Goal: Transaction & Acquisition: Purchase product/service

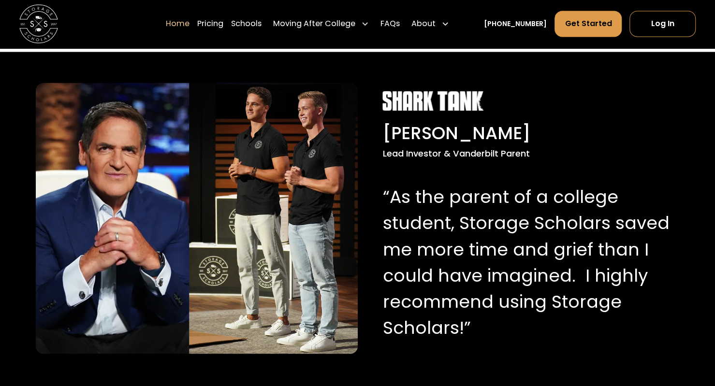
scroll to position [937, 0]
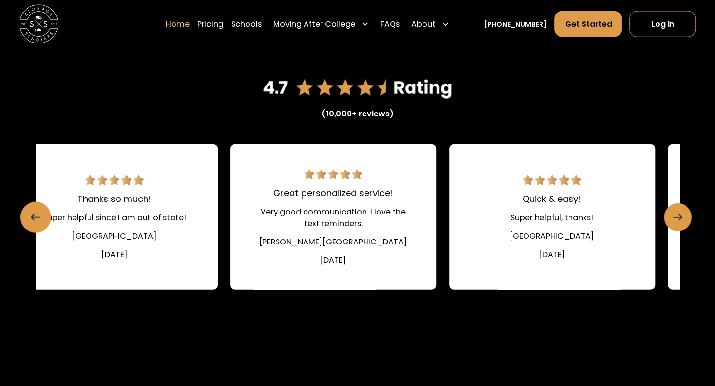
click at [670, 219] on link "Next slide" at bounding box center [678, 218] width 28 height 28
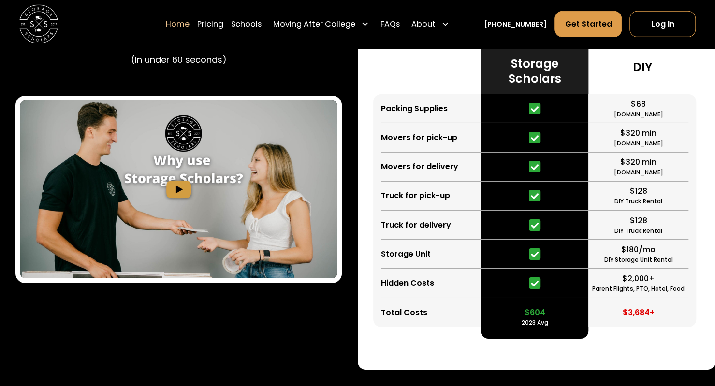
scroll to position [1798, 0]
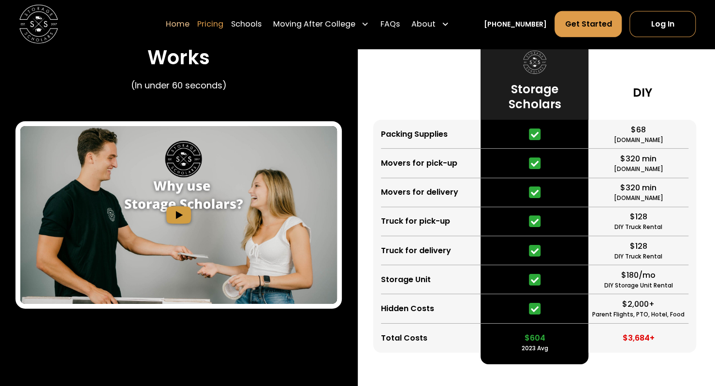
click at [219, 26] on link "Pricing" at bounding box center [210, 24] width 26 height 27
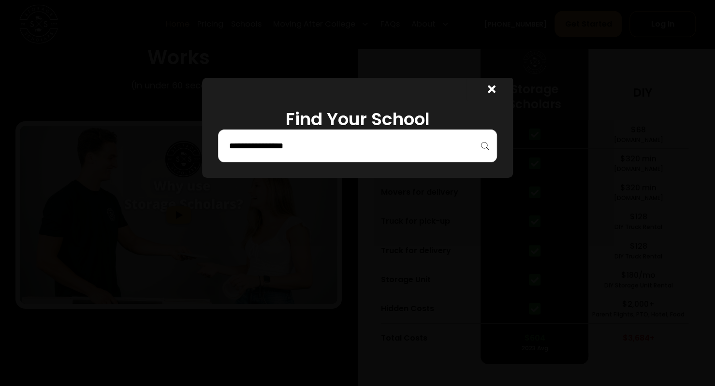
click at [388, 151] on input "search" at bounding box center [357, 146] width 259 height 16
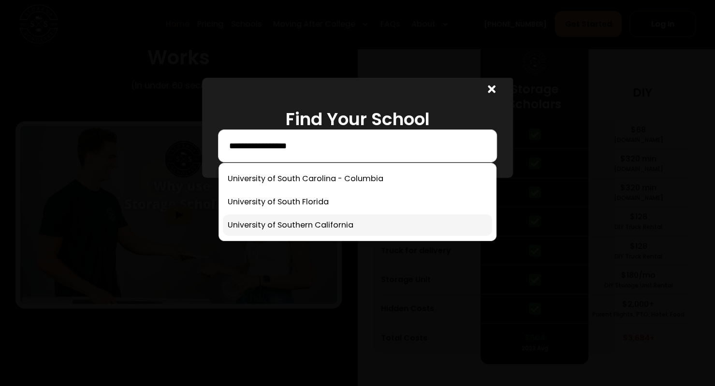
type input "**********"
click at [341, 225] on link at bounding box center [358, 225] width 270 height 21
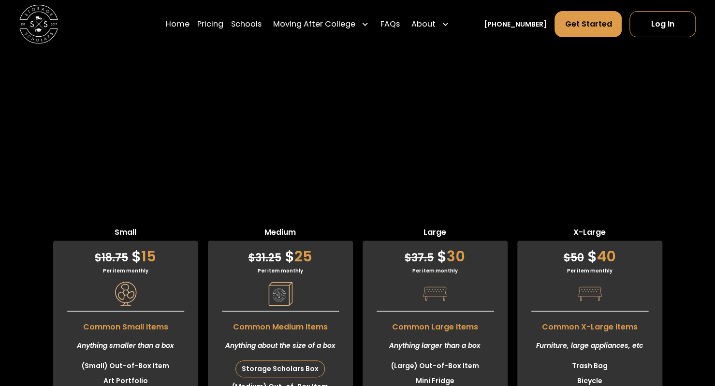
scroll to position [2271, 0]
